Goal: Information Seeking & Learning: Find specific fact

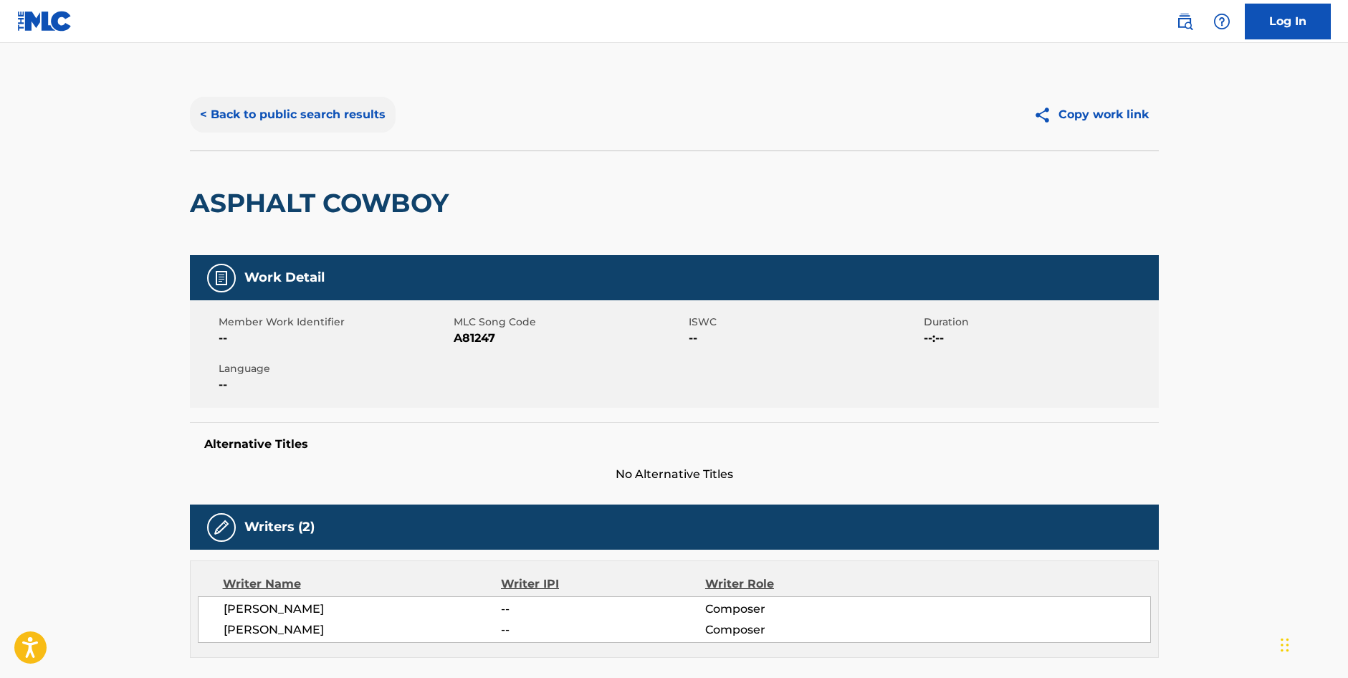
click at [346, 105] on button "< Back to public search results" at bounding box center [293, 115] width 206 height 36
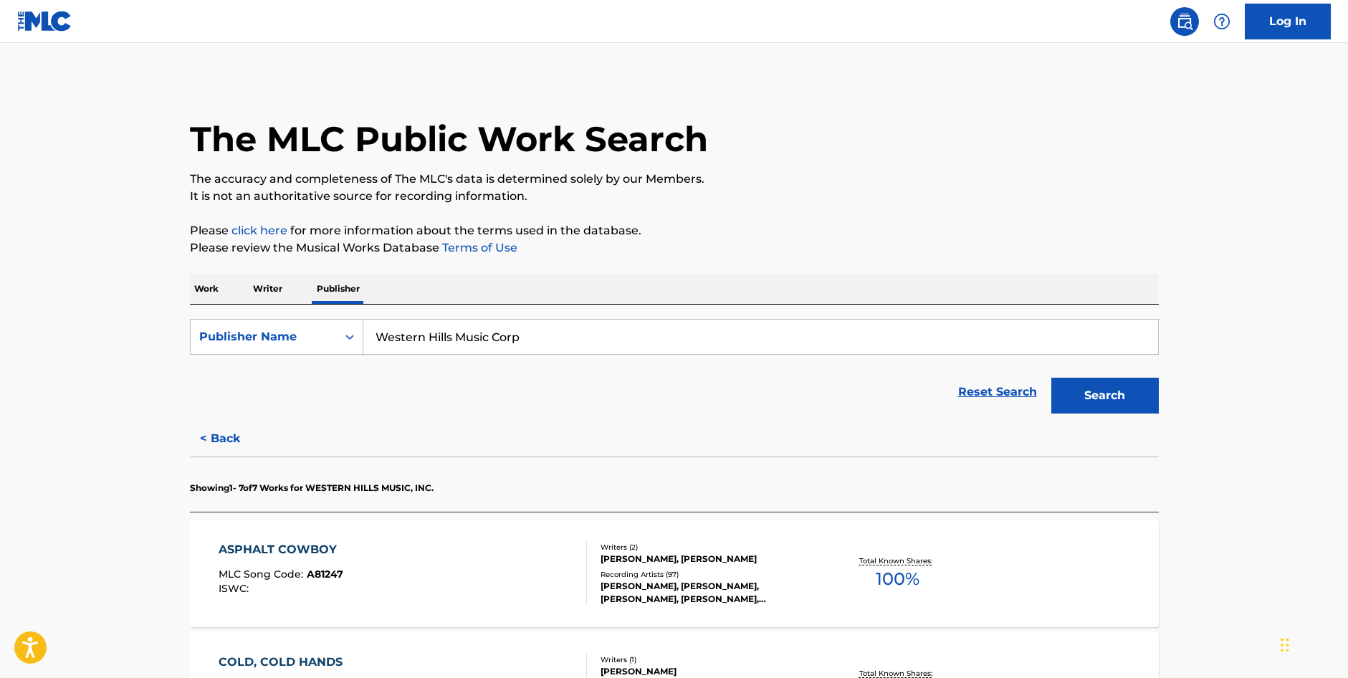
click at [553, 333] on input "Western Hills Music Corp" at bounding box center [760, 337] width 795 height 34
drag, startPoint x: 196, startPoint y: 287, endPoint x: 214, endPoint y: 294, distance: 18.4
click at [197, 287] on p "Work" at bounding box center [206, 289] width 33 height 30
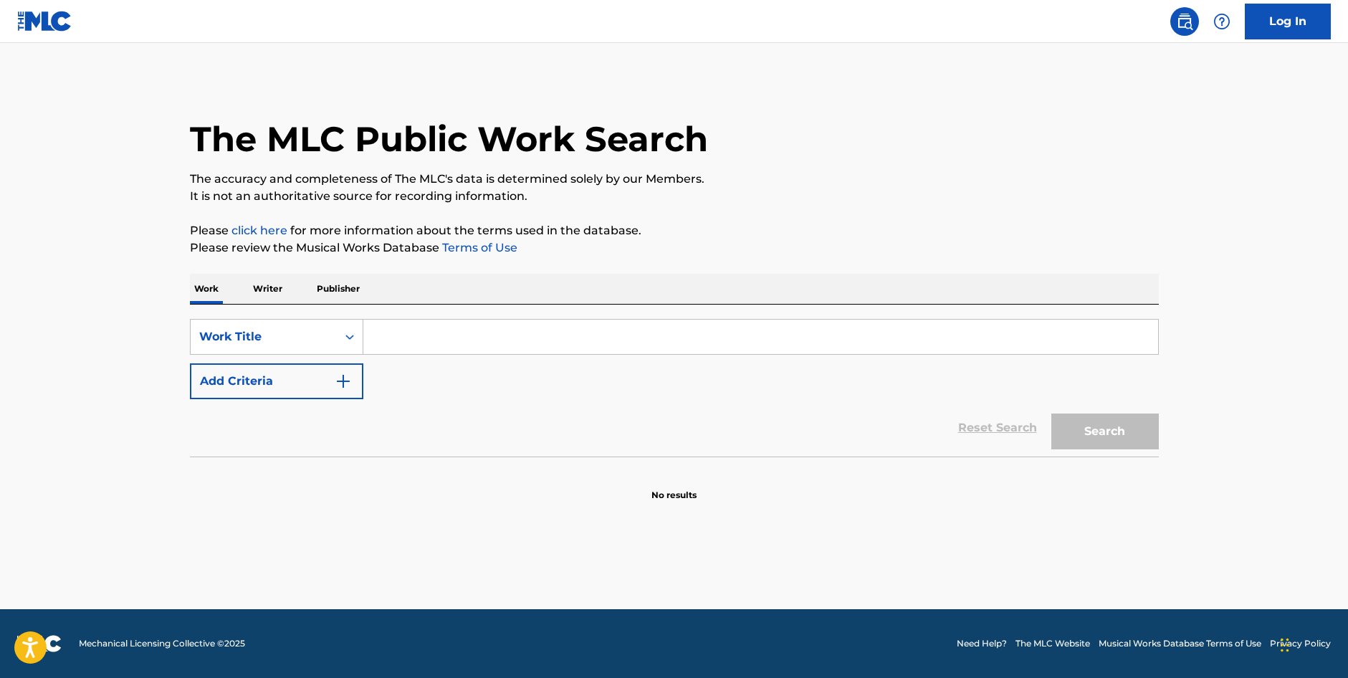
click at [541, 345] on input "Search Form" at bounding box center [760, 337] width 795 height 34
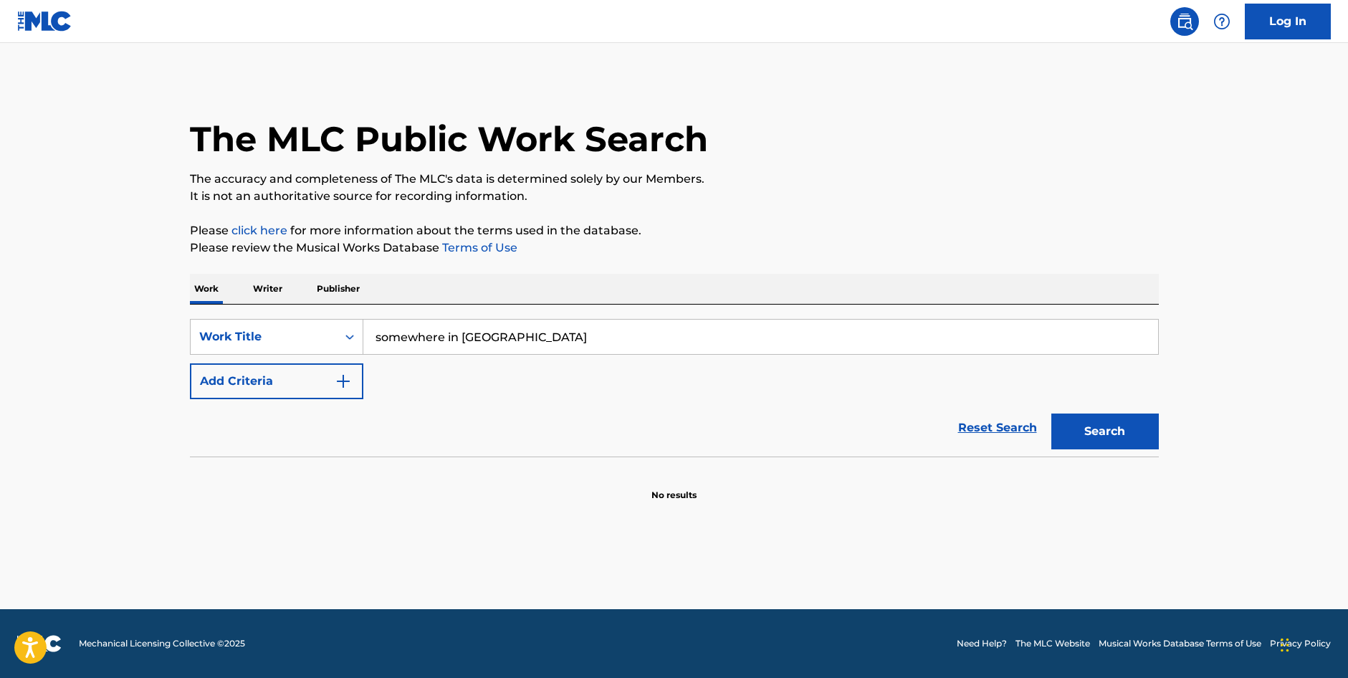
type input "somewhere in [GEOGRAPHIC_DATA]"
click at [1052, 414] on button "Search" at bounding box center [1106, 432] width 108 height 36
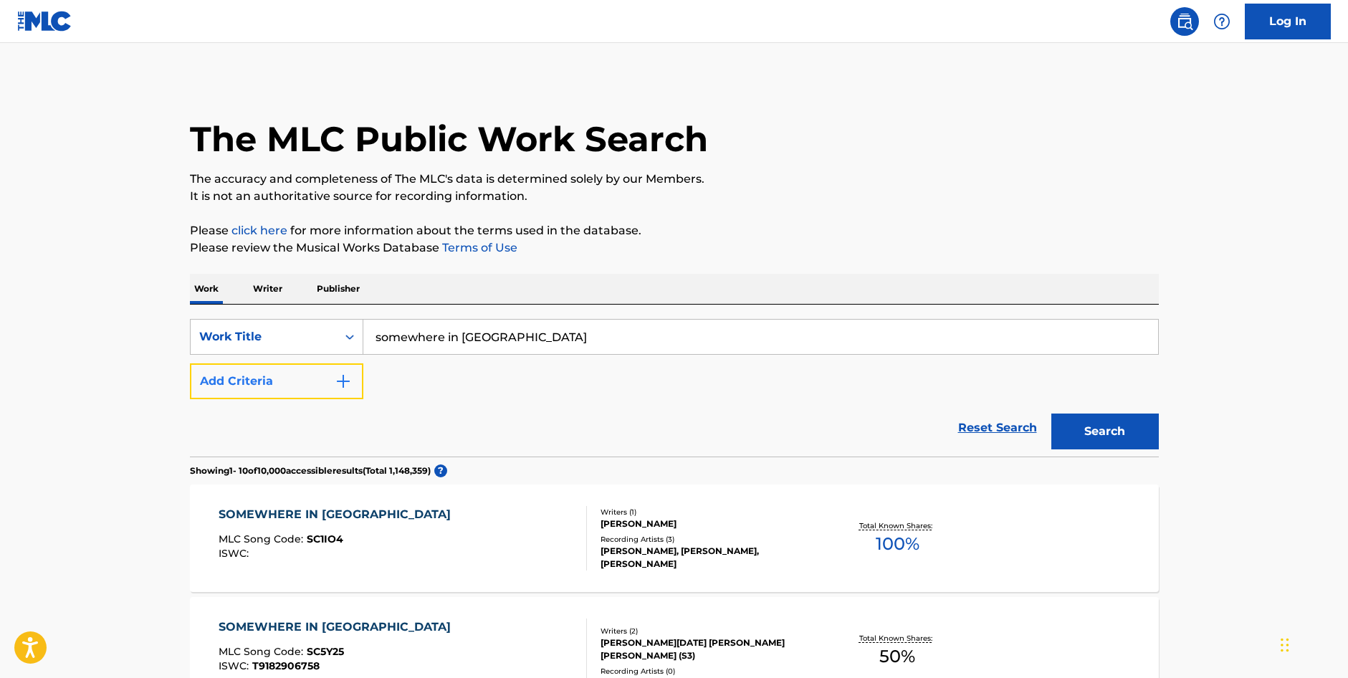
click at [308, 376] on button "Add Criteria" at bounding box center [276, 381] width 173 height 36
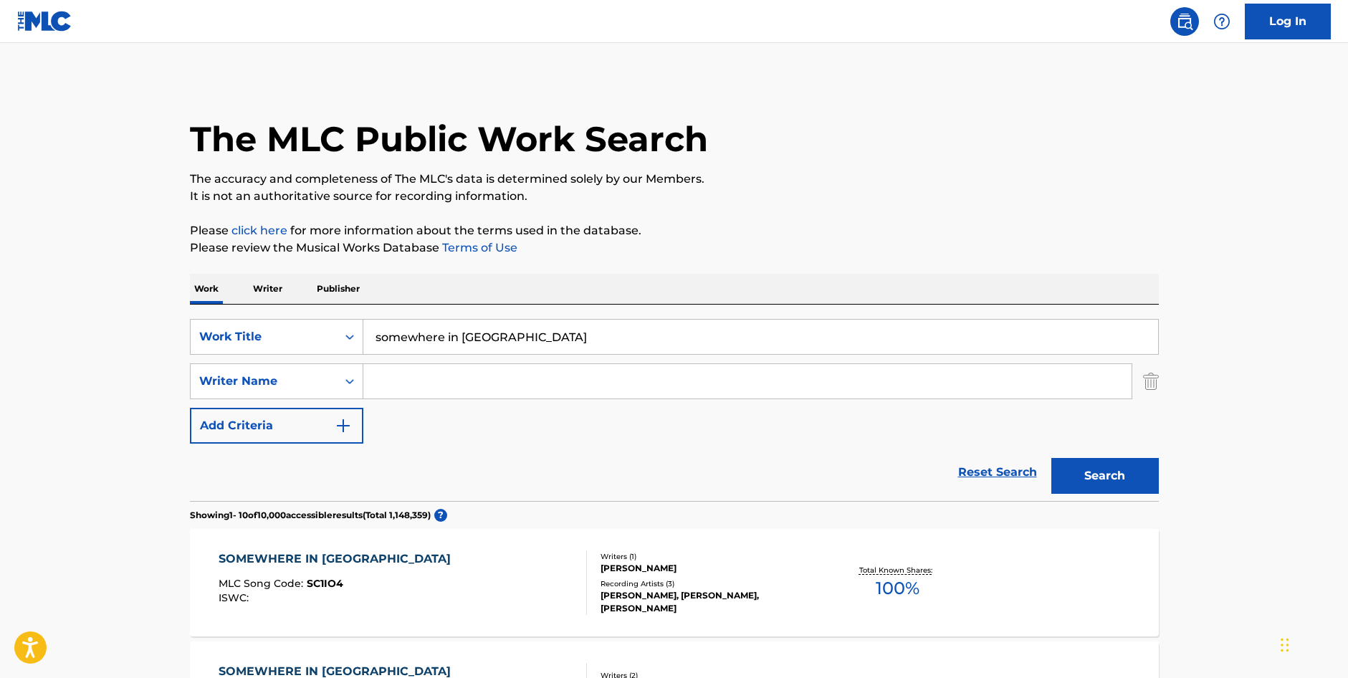
click at [460, 386] on input "Search Form" at bounding box center [747, 381] width 768 height 34
type input "[PERSON_NAME]"
click at [1052, 458] on button "Search" at bounding box center [1106, 476] width 108 height 36
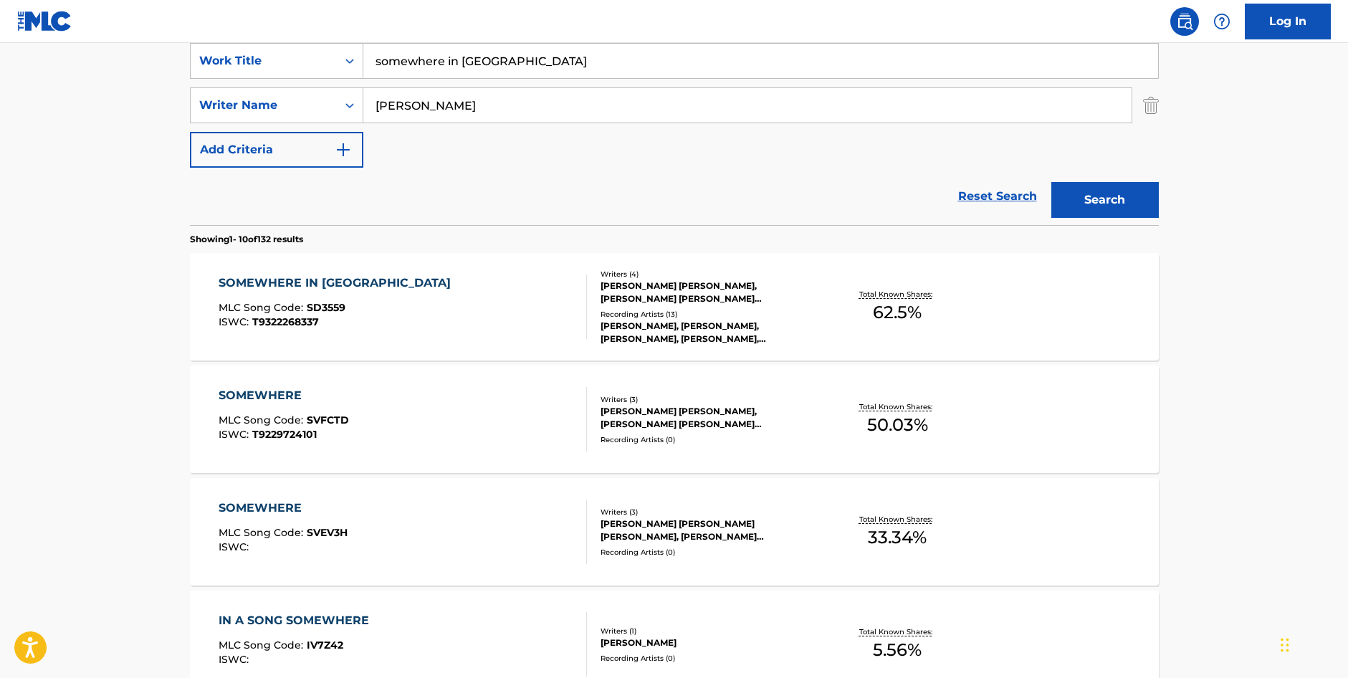
scroll to position [287, 0]
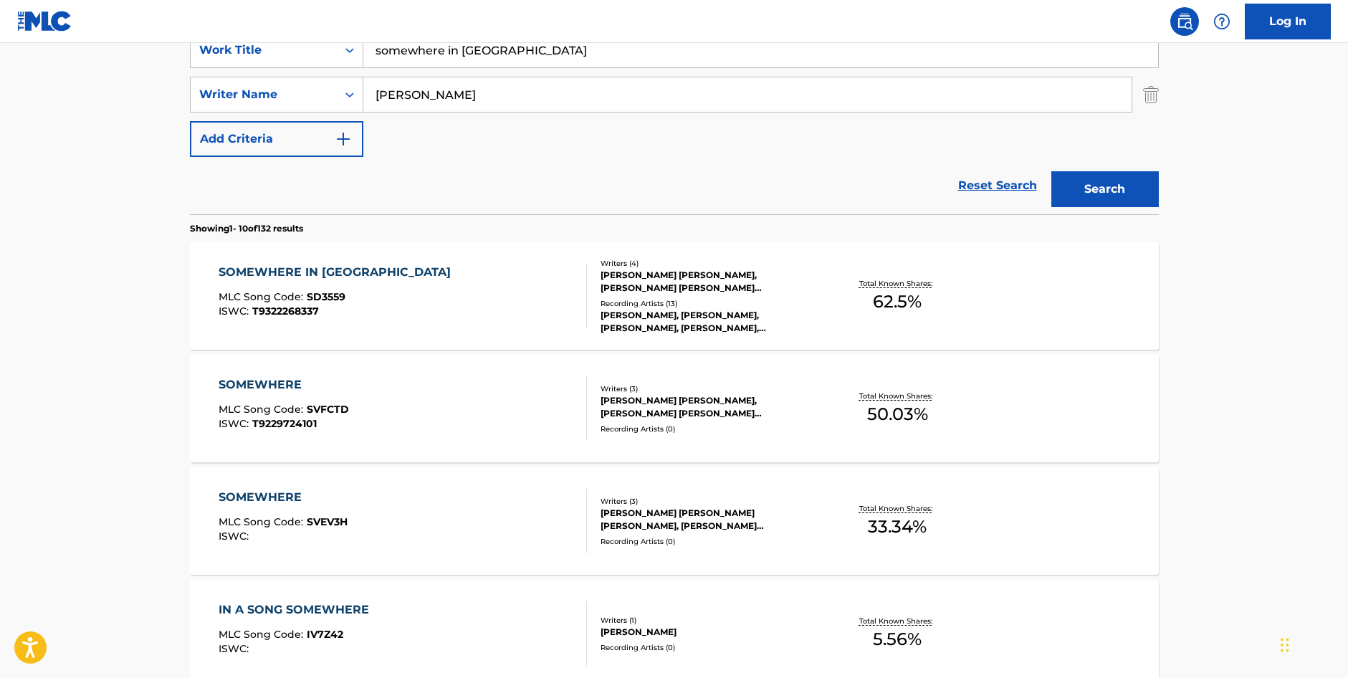
click at [733, 308] on div "Recording Artists ( 13 )" at bounding box center [709, 303] width 216 height 11
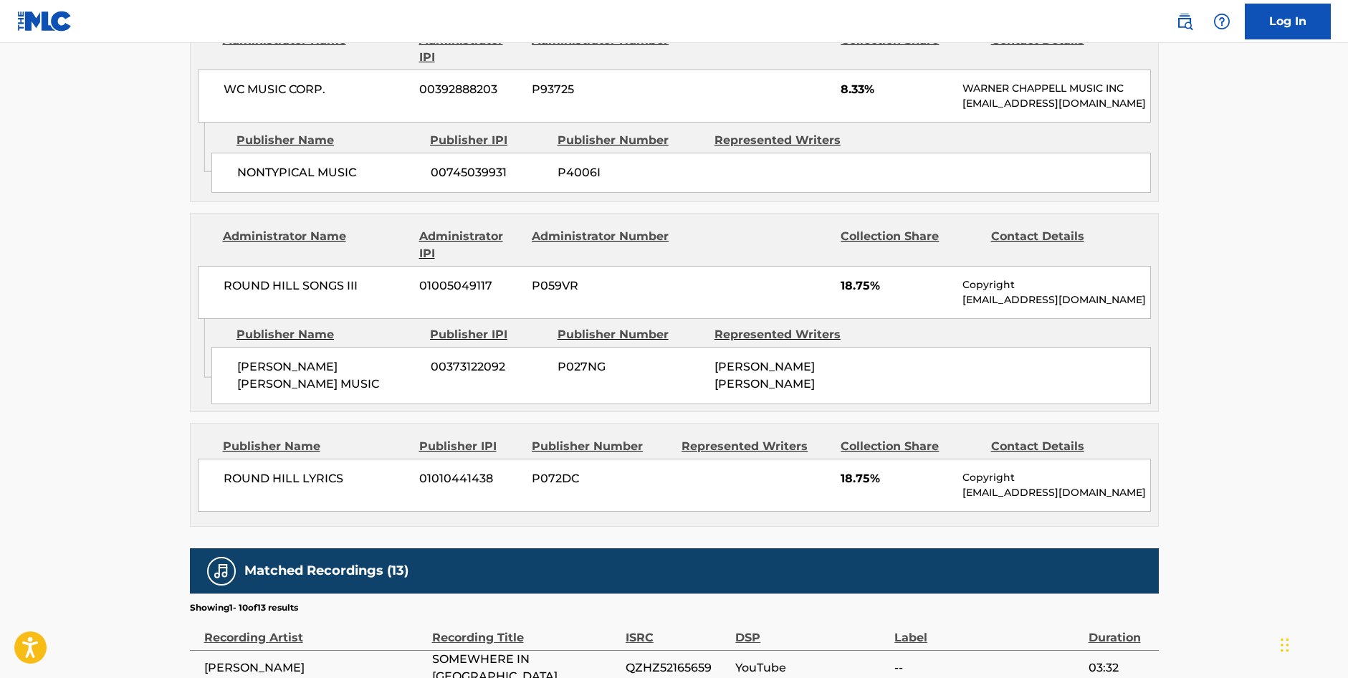
scroll to position [945, 0]
